Goal: Transaction & Acquisition: Register for event/course

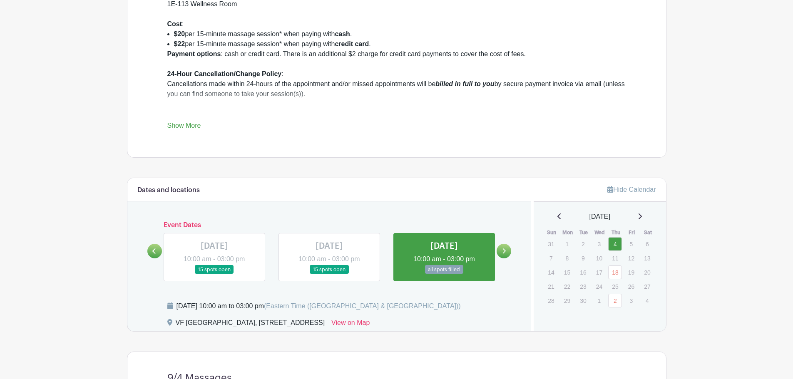
scroll to position [375, 0]
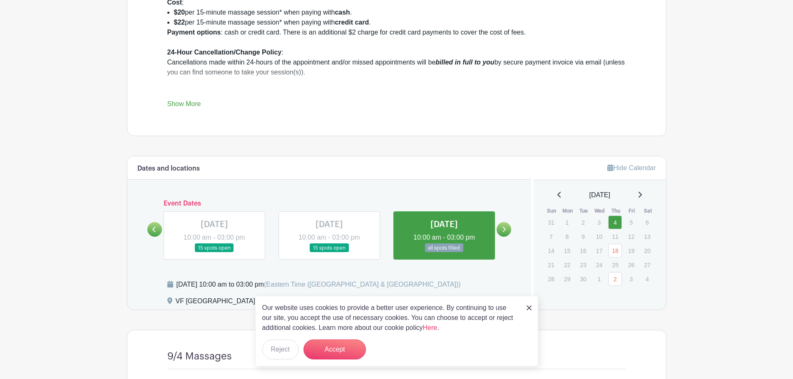
click at [502, 229] on icon at bounding box center [504, 230] width 4 height 6
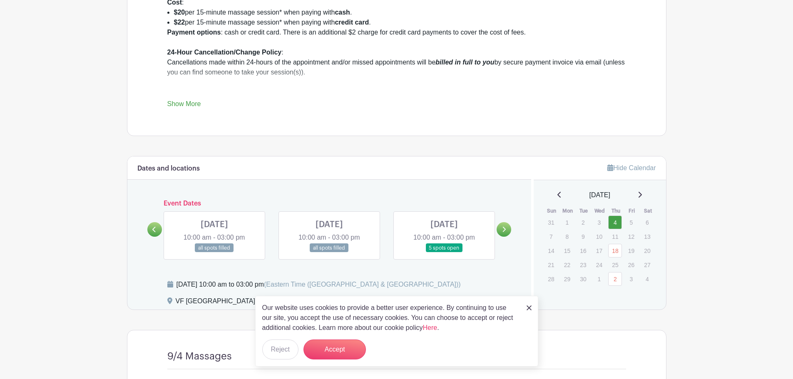
click at [502, 229] on icon at bounding box center [504, 230] width 4 height 6
click at [154, 227] on icon at bounding box center [154, 230] width 4 height 6
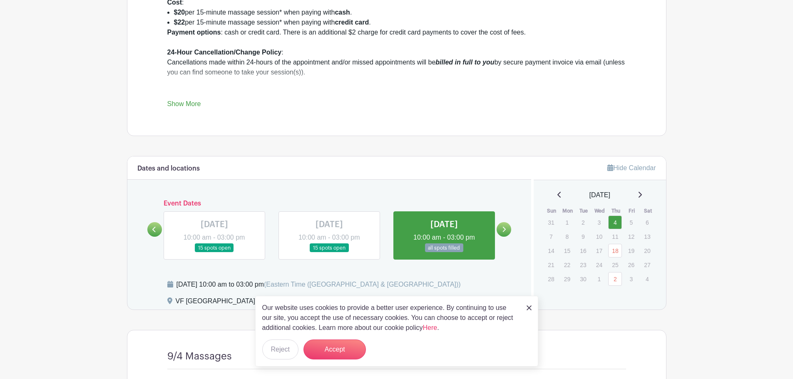
click at [506, 231] on icon at bounding box center [504, 230] width 4 height 6
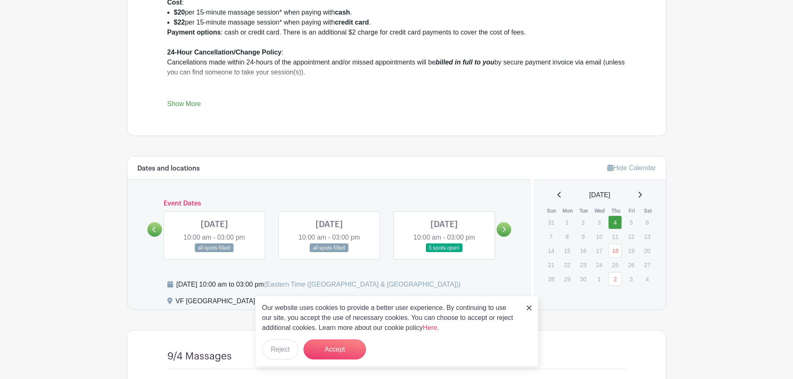
click at [401, 196] on div "Dates and locations Event Dates [DATE] 10:00 am - 03:00 pm 15 spots open [DATE]…" at bounding box center [329, 233] width 404 height 153
click at [531, 311] on link at bounding box center [529, 308] width 5 height 10
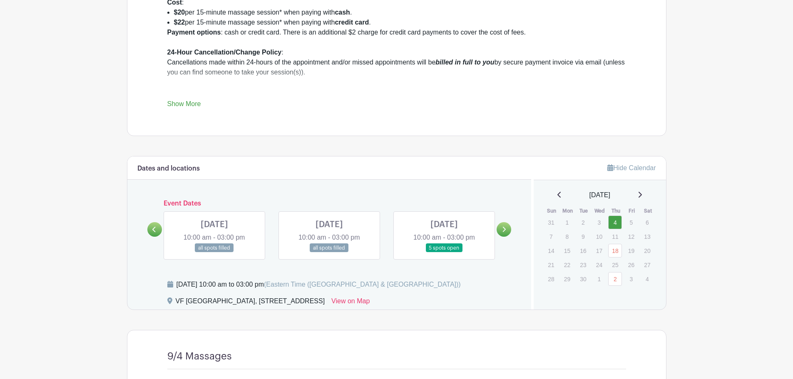
click at [501, 232] on link at bounding box center [504, 229] width 15 height 15
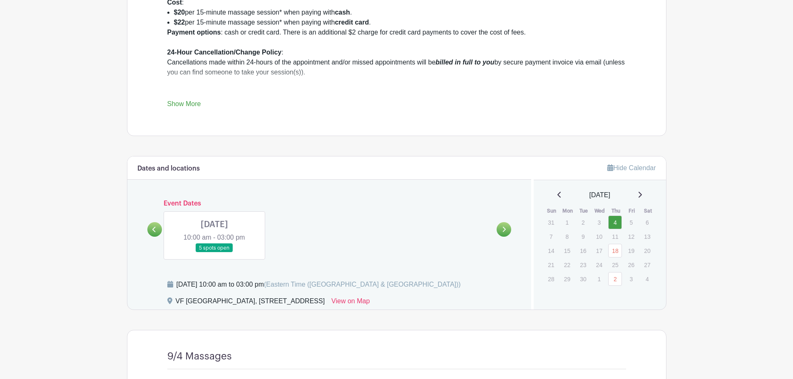
click at [159, 225] on link at bounding box center [154, 229] width 15 height 15
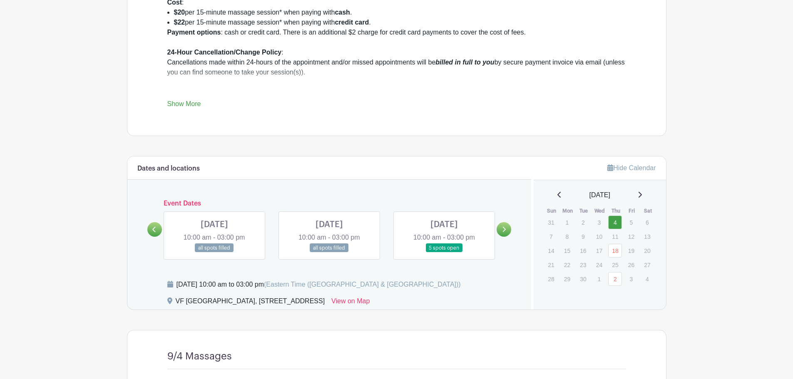
click at [444, 253] on link at bounding box center [444, 253] width 0 height 0
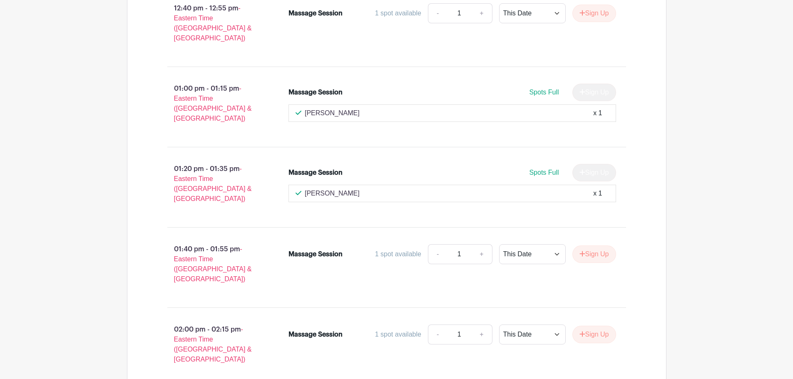
scroll to position [1427, 0]
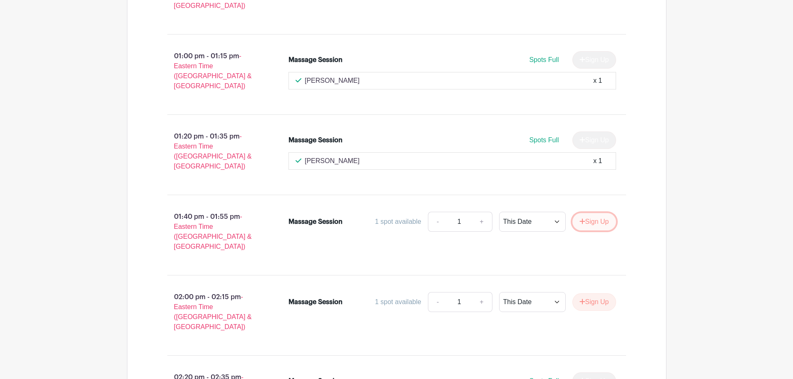
click at [602, 213] on button "Sign Up" at bounding box center [595, 221] width 44 height 17
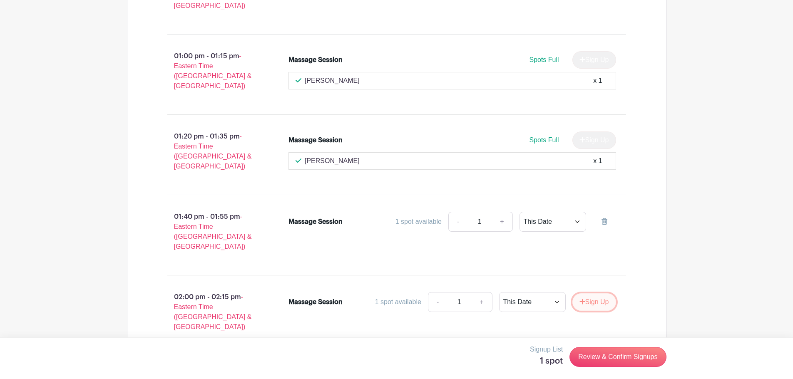
click at [605, 294] on button "Sign Up" at bounding box center [595, 302] width 44 height 17
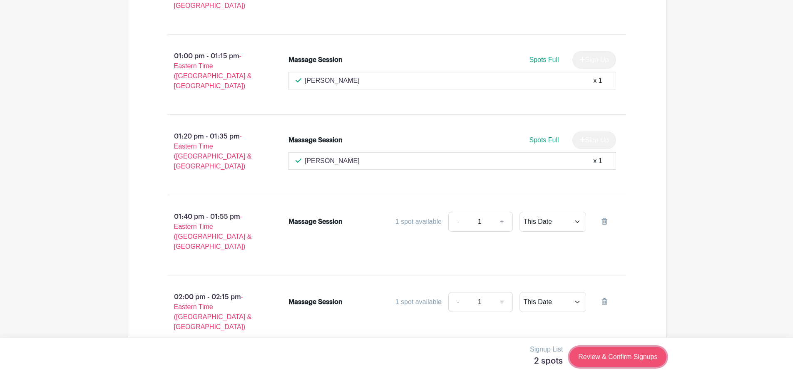
click at [636, 358] on link "Review & Confirm Signups" at bounding box center [618, 357] width 97 height 20
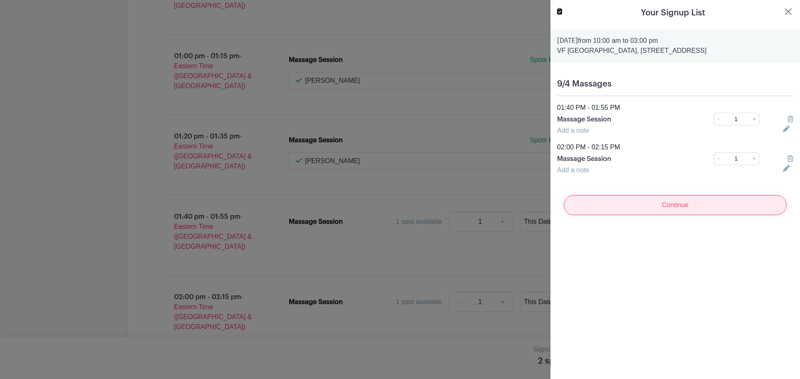
click at [713, 213] on input "Continue" at bounding box center [674, 205] width 223 height 20
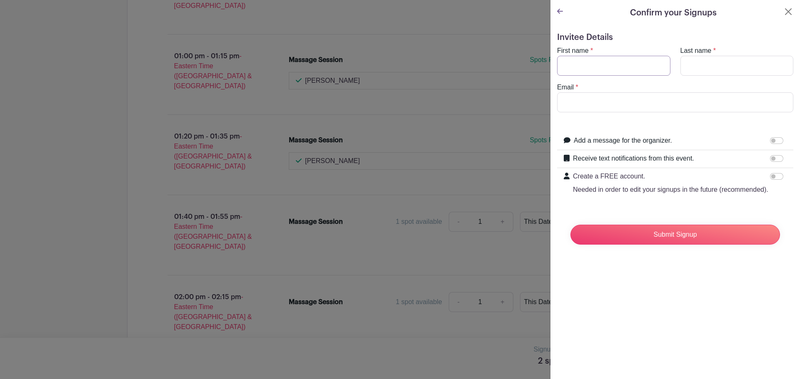
click at [564, 67] on input "First name" at bounding box center [613, 66] width 113 height 20
type input "[PERSON_NAME]"
type input "[EMAIL_ADDRESS][DOMAIN_NAME]"
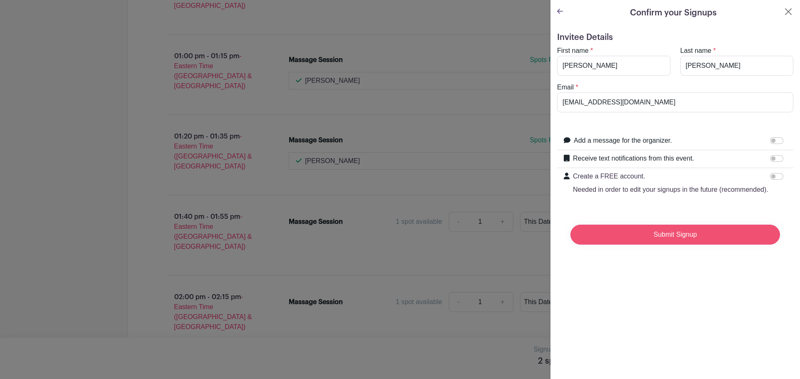
click at [663, 240] on input "Submit Signup" at bounding box center [674, 235] width 209 height 20
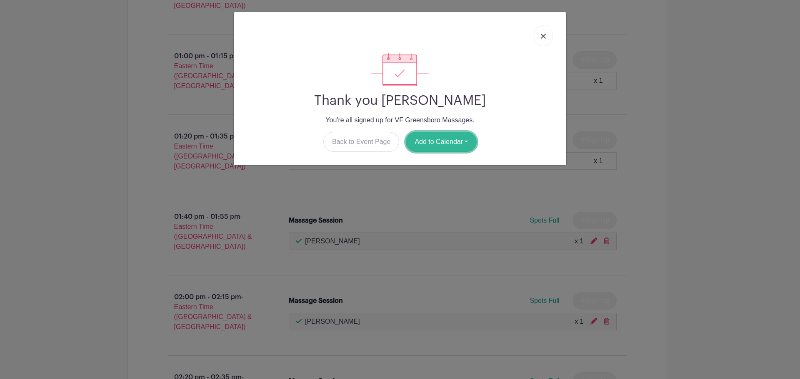
click at [432, 145] on button "Add to Calendar" at bounding box center [441, 142] width 71 height 20
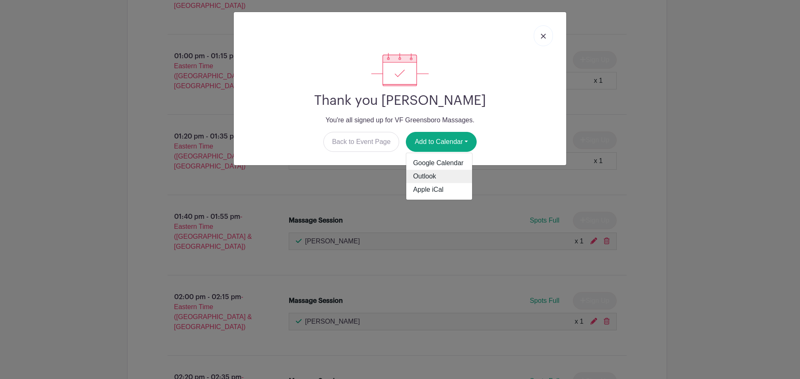
click at [433, 175] on link "Outlook" at bounding box center [439, 176] width 66 height 13
click at [541, 42] on link at bounding box center [542, 35] width 19 height 21
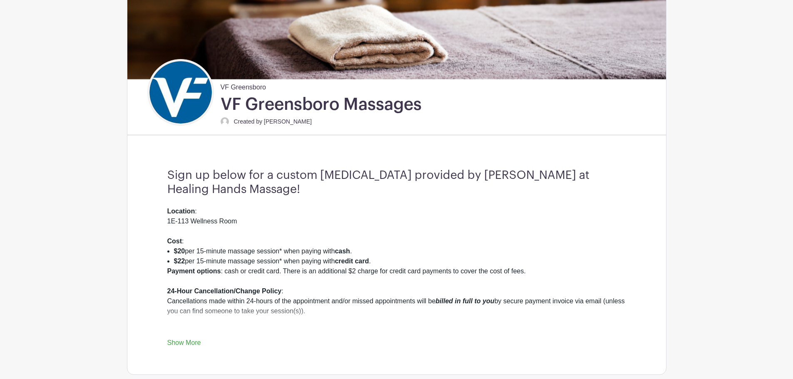
scroll to position [0, 0]
